Goal: Find specific page/section: Find specific page/section

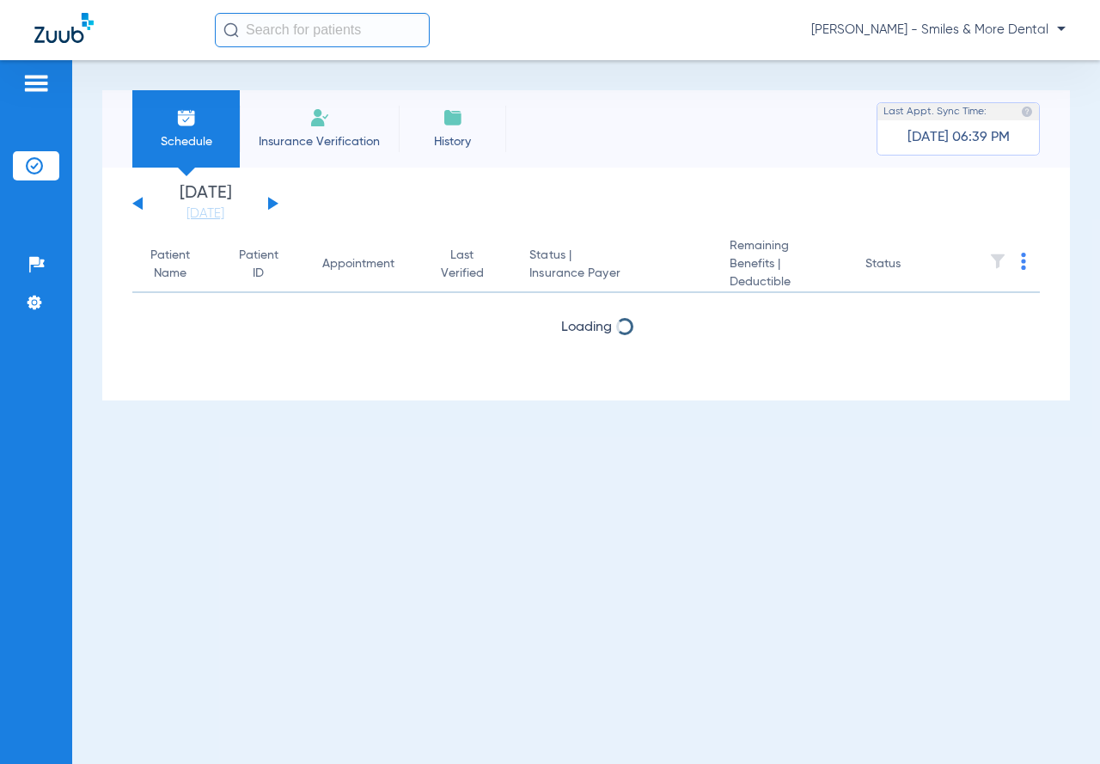
click at [389, 33] on input "text" at bounding box center [322, 30] width 215 height 34
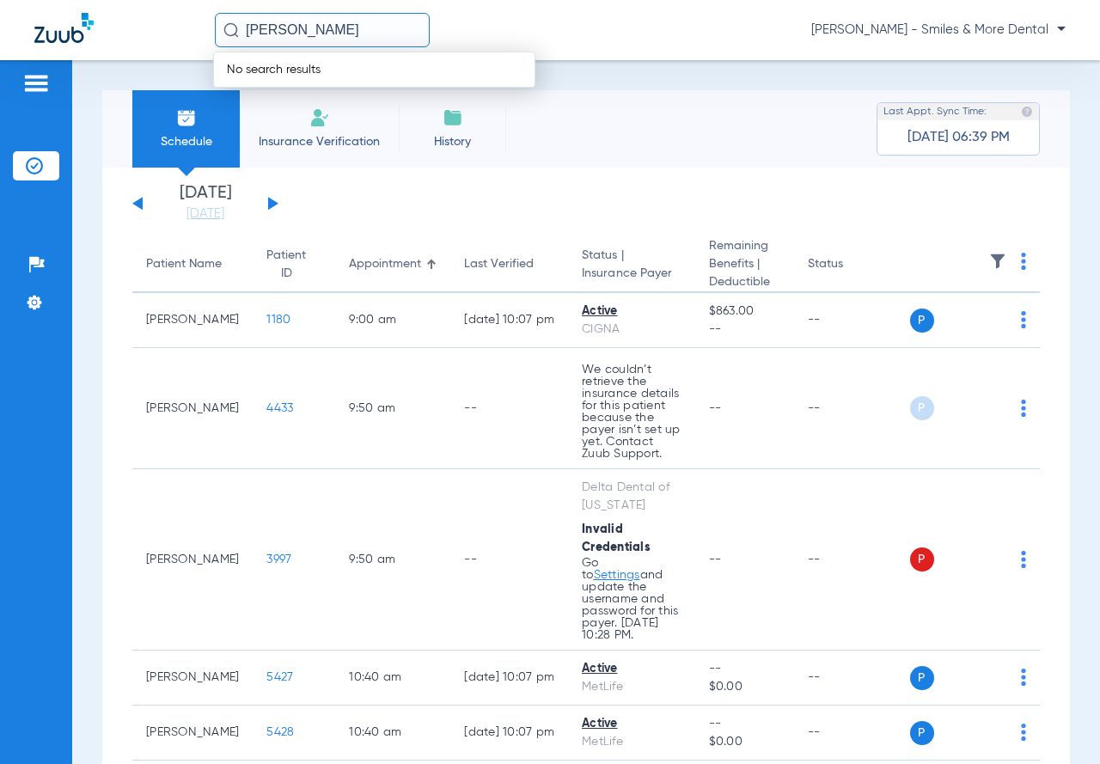
type input "[PERSON_NAME]"
drag, startPoint x: 352, startPoint y: 27, endPoint x: 90, endPoint y: 20, distance: 262.1
click at [90, 20] on div "[PERSON_NAME] No search results [PERSON_NAME] - Smiles & More Dental" at bounding box center [550, 30] width 1100 height 60
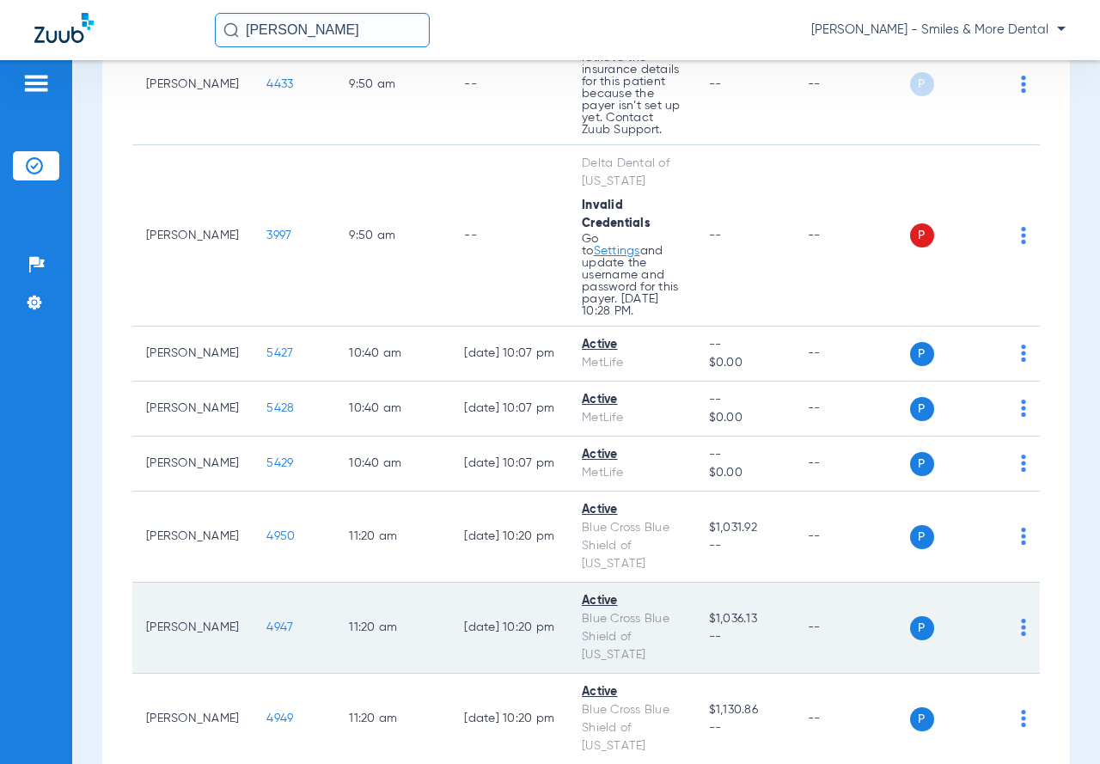
scroll to position [687, 0]
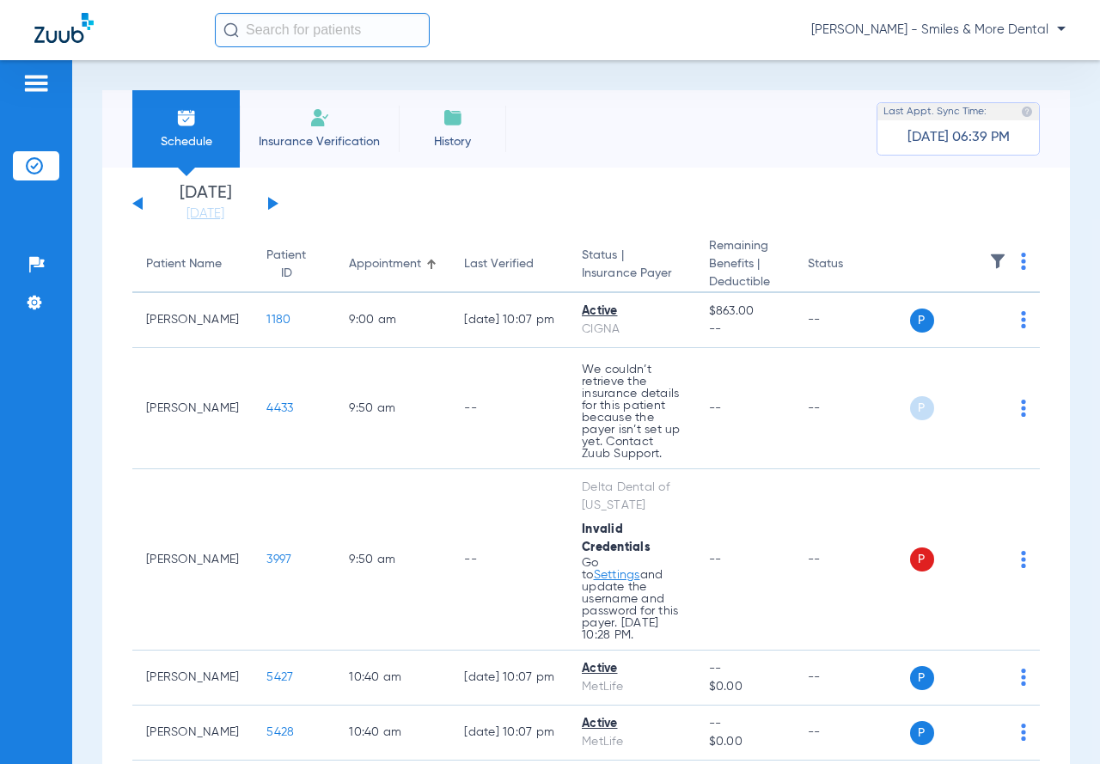
click at [270, 207] on button at bounding box center [273, 203] width 10 height 13
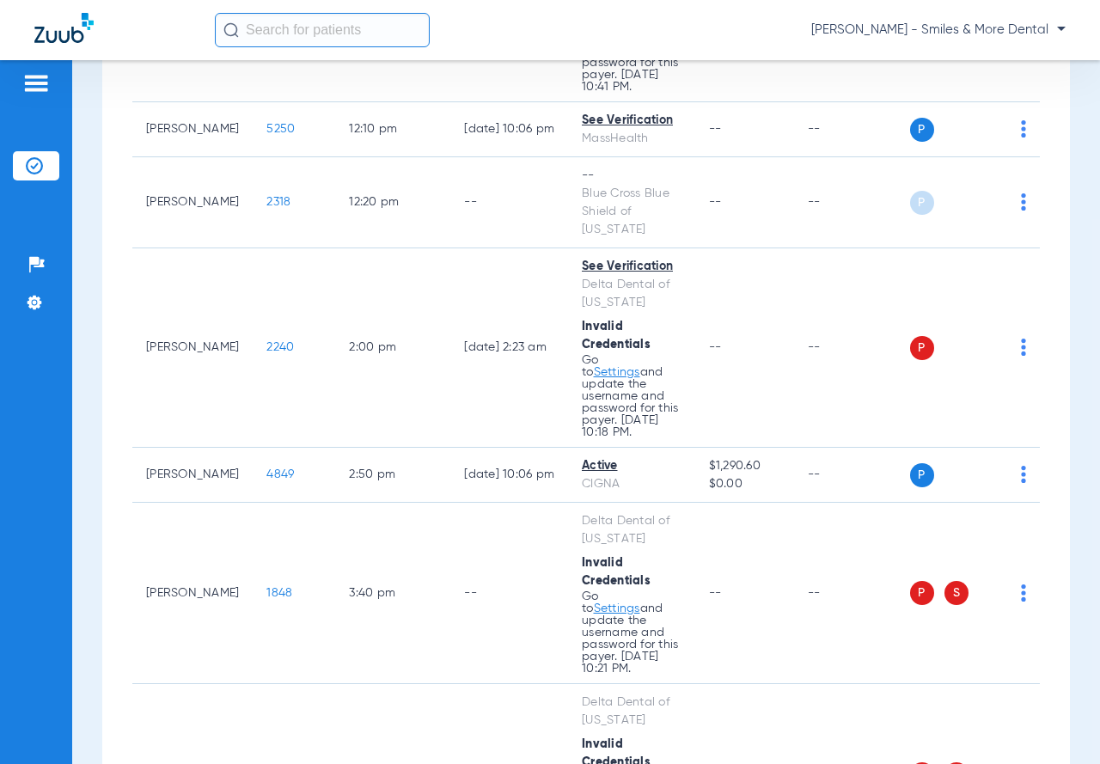
scroll to position [1046, 0]
